Goal: Task Accomplishment & Management: Complete application form

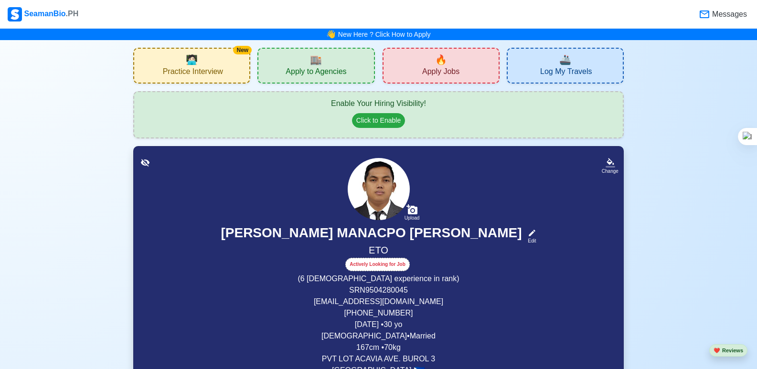
click at [457, 80] on div "🔥 Apply Jobs" at bounding box center [441, 66] width 117 height 36
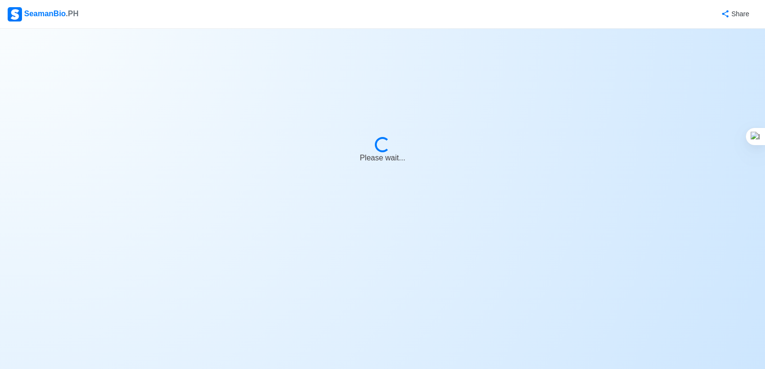
select select "ETO/ETR"
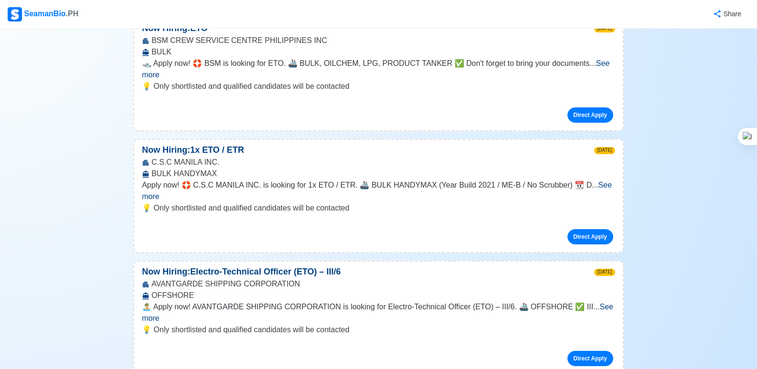
scroll to position [1268, 0]
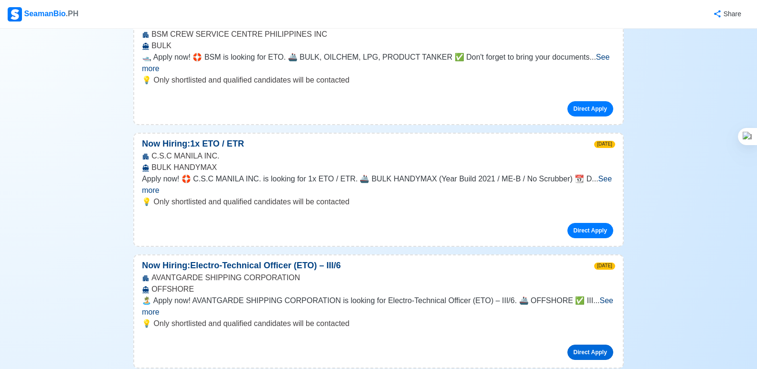
click at [601, 345] on link "Direct Apply" at bounding box center [591, 352] width 46 height 15
click at [216, 259] on p "Now Hiring: Electro-Technical Officer (ETO) – III/6" at bounding box center [241, 265] width 214 height 13
click at [261, 259] on p "Now Hiring: Electro-Technical Officer (ETO) – III/6" at bounding box center [241, 265] width 214 height 13
click at [156, 259] on p "Now Hiring: Electro-Technical Officer (ETO) – III/6" at bounding box center [241, 265] width 214 height 13
click at [583, 345] on link "Direct Apply" at bounding box center [591, 352] width 46 height 15
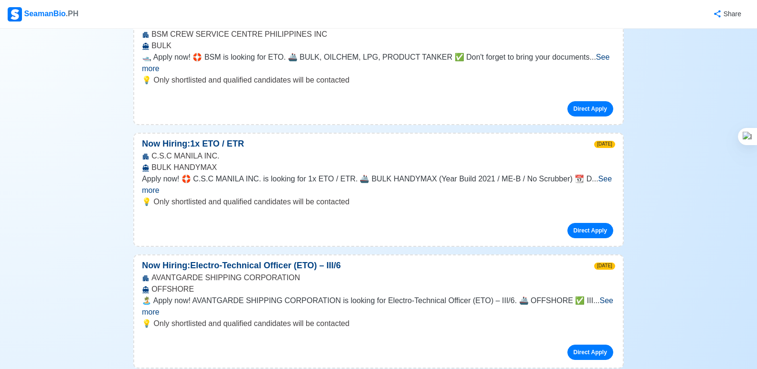
click at [242, 259] on p "Now Hiring: Electro-Technical Officer (ETO) – III/6" at bounding box center [241, 265] width 214 height 13
click at [577, 345] on link "Direct Apply" at bounding box center [591, 352] width 46 height 15
click at [730, 15] on button "Share" at bounding box center [727, 14] width 46 height 19
click at [578, 345] on link "Direct Apply" at bounding box center [591, 352] width 46 height 15
click at [583, 345] on link "Direct Apply" at bounding box center [591, 352] width 46 height 15
